Goal: Task Accomplishment & Management: Manage account settings

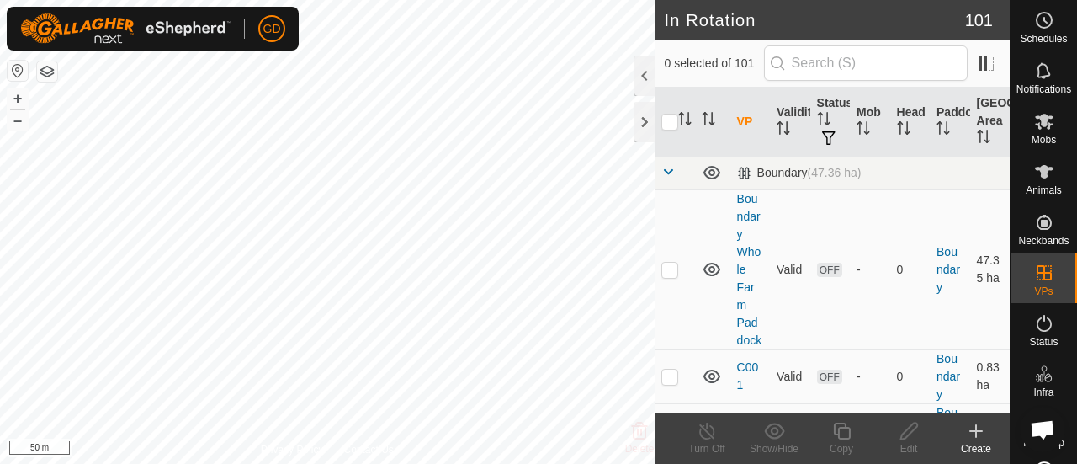
scroll to position [5586, 0]
click at [669, 276] on p-checkbox at bounding box center [669, 268] width 17 height 13
click at [776, 427] on icon at bounding box center [774, 430] width 20 height 16
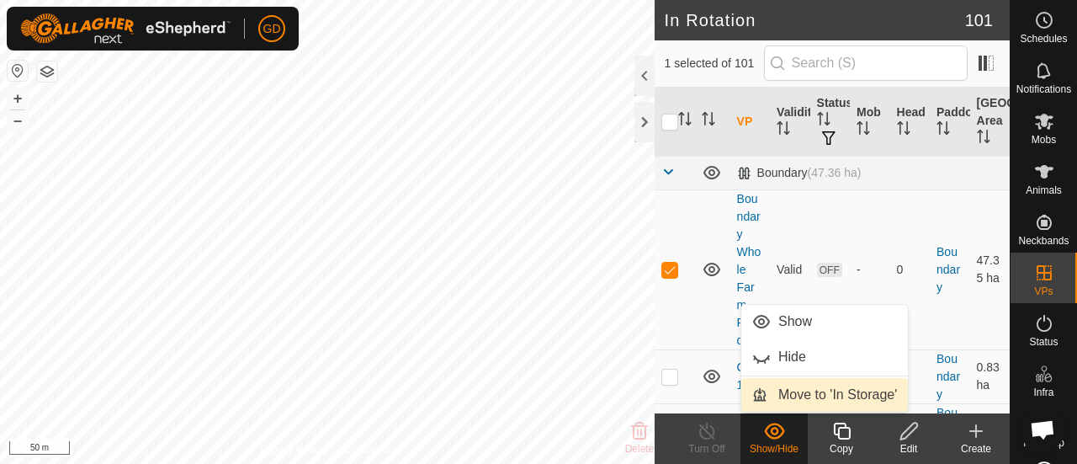
click at [803, 390] on link "Move to 'In Storage'" at bounding box center [824, 395] width 167 height 34
checkbox input "false"
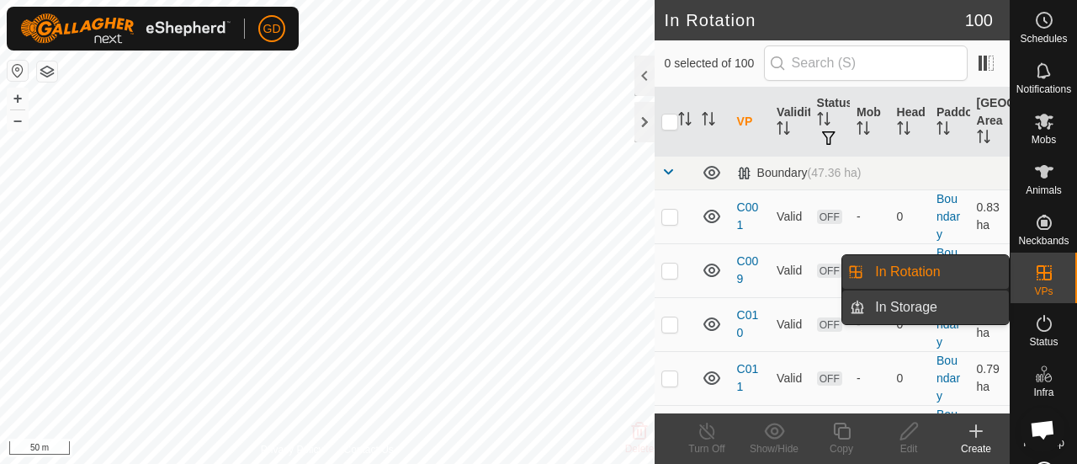
click at [880, 306] on link "In Storage" at bounding box center [937, 307] width 144 height 34
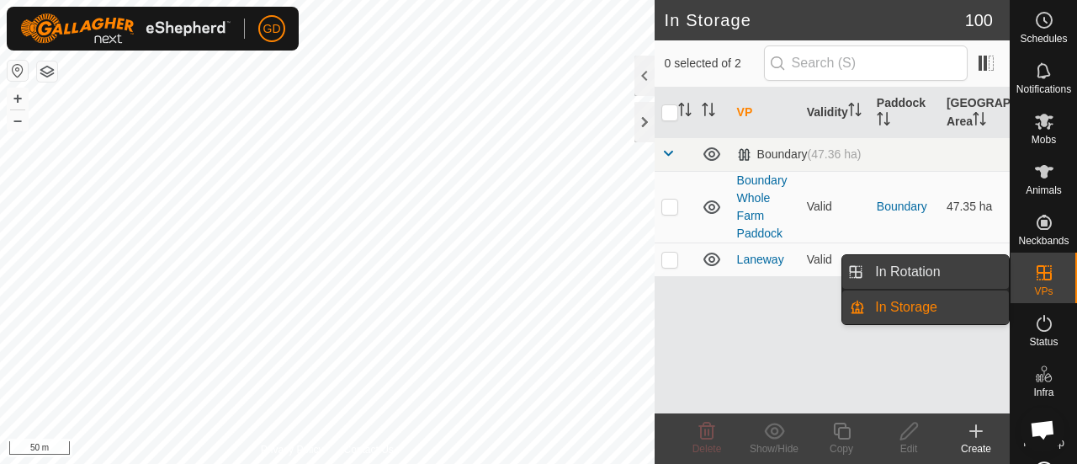
click at [925, 268] on link "In Rotation" at bounding box center [937, 272] width 144 height 34
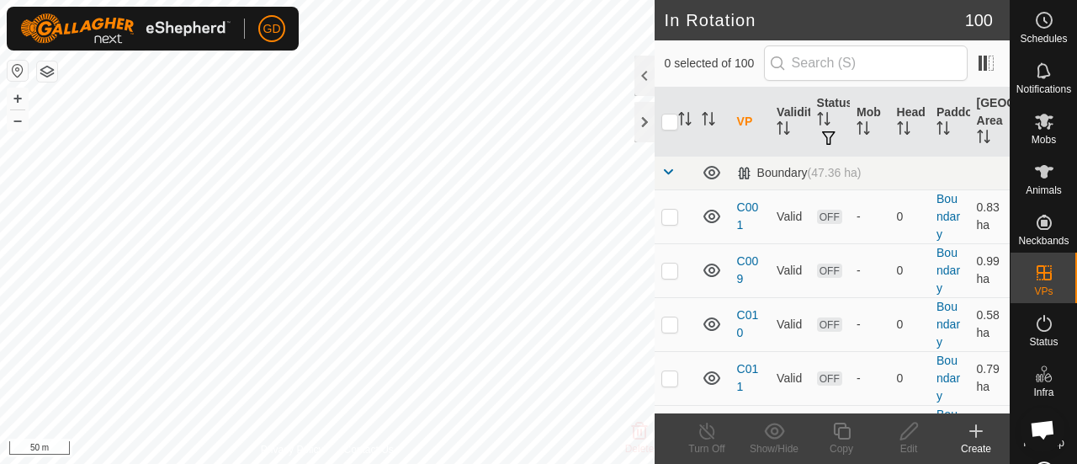
scroll to position [5586, 0]
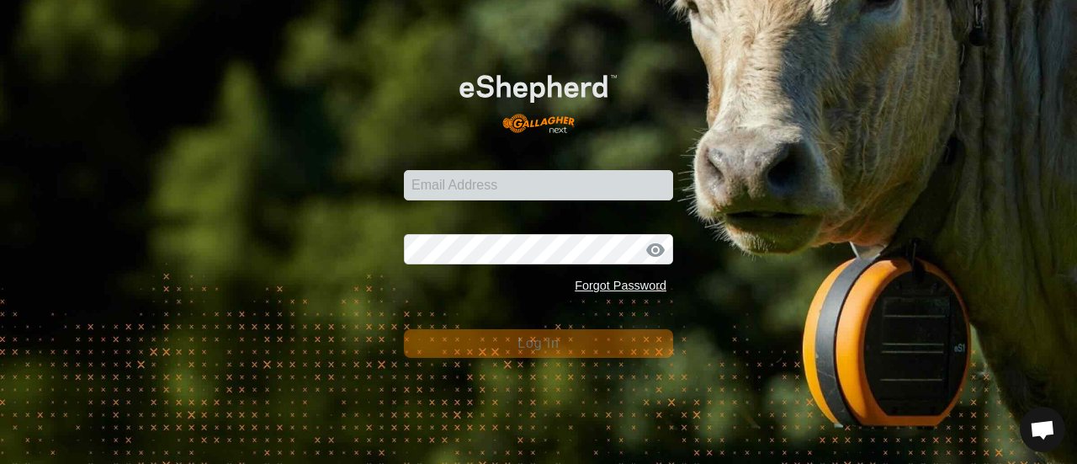
scroll to position [5586, 0]
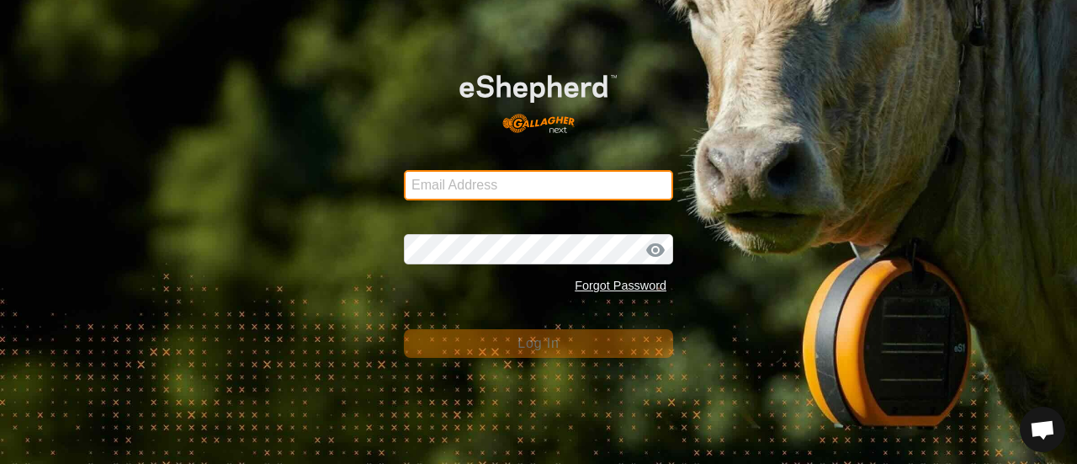
type input "smsf@umshebi.com"
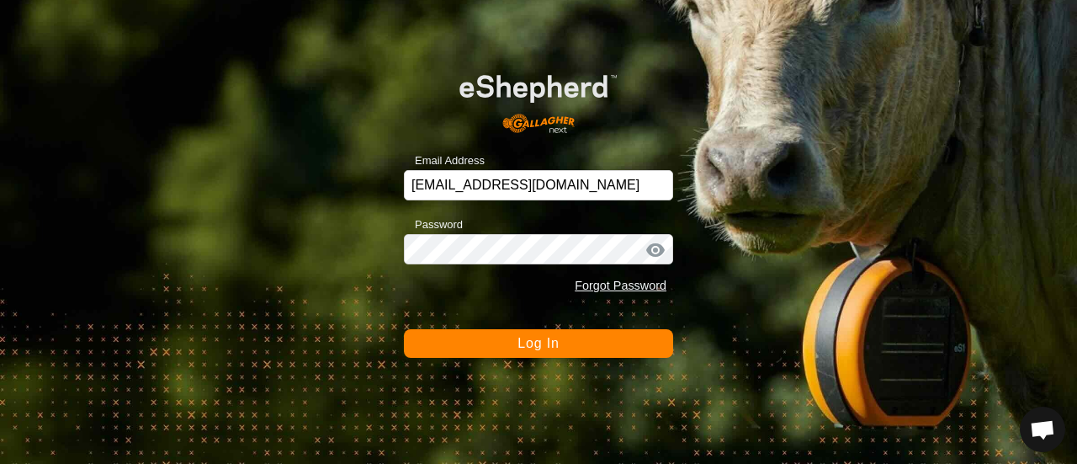
click at [534, 343] on span "Log In" at bounding box center [537, 343] width 41 height 14
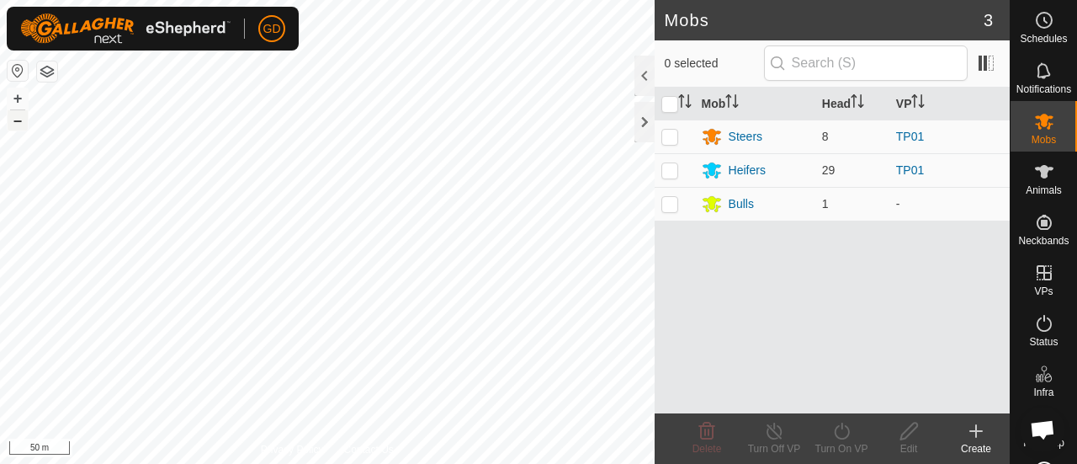
click at [19, 125] on button "–" at bounding box center [18, 120] width 20 height 20
